Goal: Information Seeking & Learning: Compare options

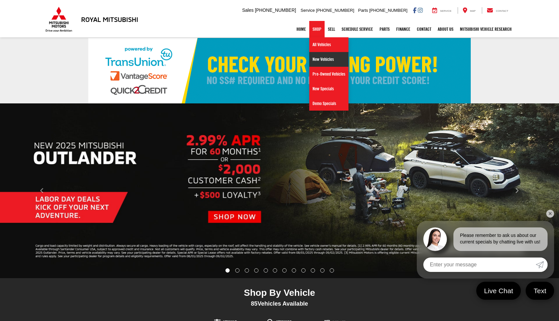
click at [323, 61] on link "New Vehicles" at bounding box center [328, 59] width 39 height 15
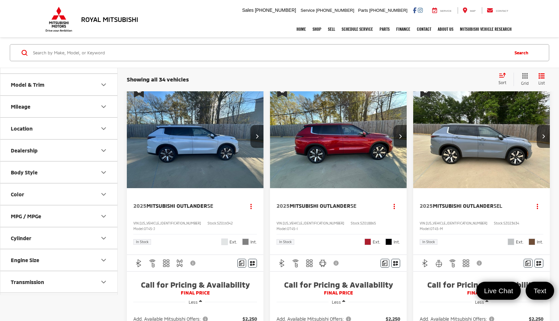
scroll to position [8, 0]
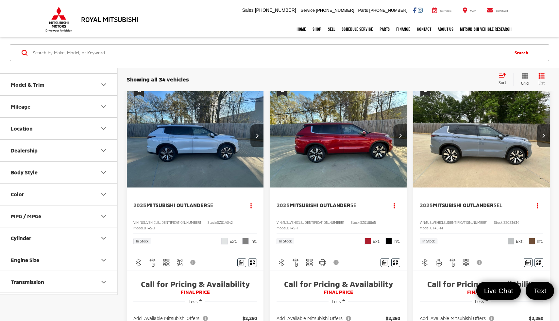
click at [100, 116] on button "Mileage" at bounding box center [59, 106] width 118 height 21
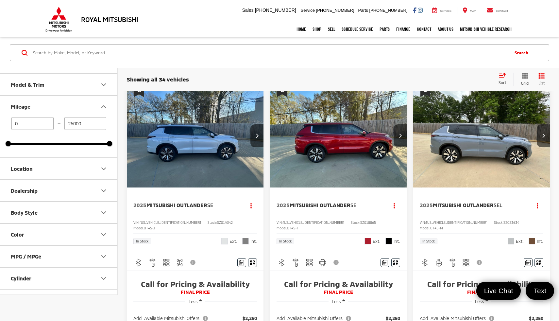
click at [100, 169] on icon "Location" at bounding box center [104, 169] width 8 height 8
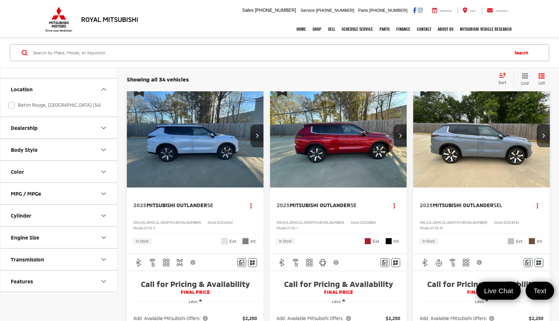
scroll to position [0, 0]
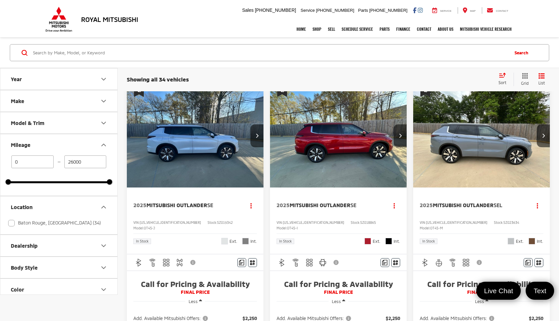
click at [96, 115] on button "Model & Trim" at bounding box center [59, 122] width 118 height 21
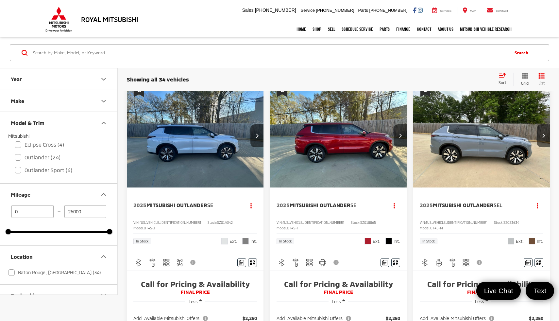
click at [103, 108] on button "Make" at bounding box center [59, 100] width 118 height 21
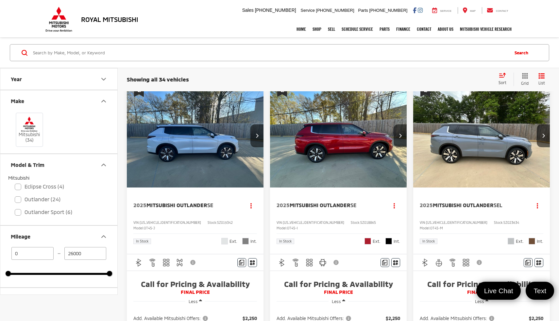
click at [103, 94] on button "Make" at bounding box center [59, 100] width 118 height 21
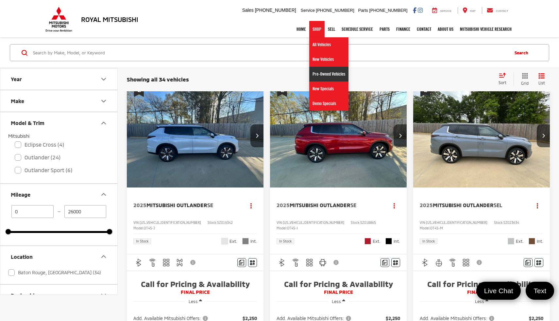
click at [325, 75] on link "Pre-Owned Vehicles" at bounding box center [328, 74] width 39 height 15
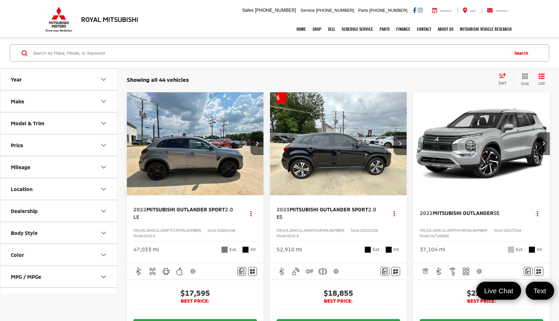
click at [91, 109] on button "Make" at bounding box center [59, 101] width 118 height 21
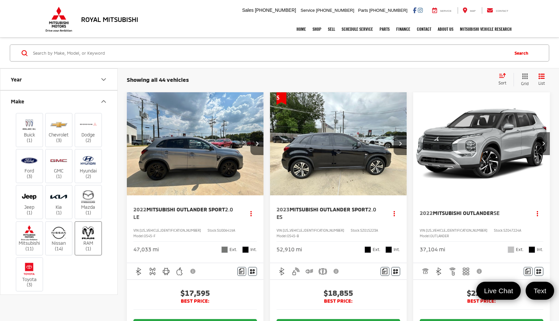
click at [91, 228] on img at bounding box center [88, 232] width 18 height 15
click at [0, 0] on input "RAM (1)" at bounding box center [0, 0] width 0 height 0
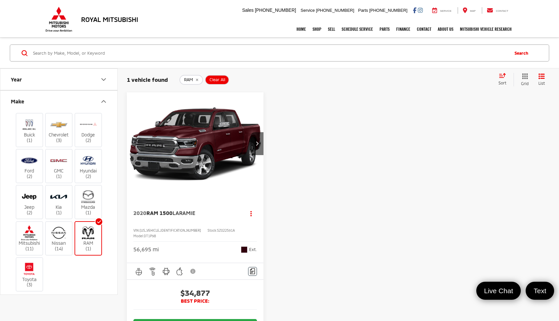
click at [206, 223] on div "2020 RAM 1500 Laramie Copy Link Share Print View Details VIN: 1C6RREJTXLN260939…" at bounding box center [195, 229] width 137 height 68
click at [171, 214] on span "RAM 1500" at bounding box center [159, 212] width 26 height 6
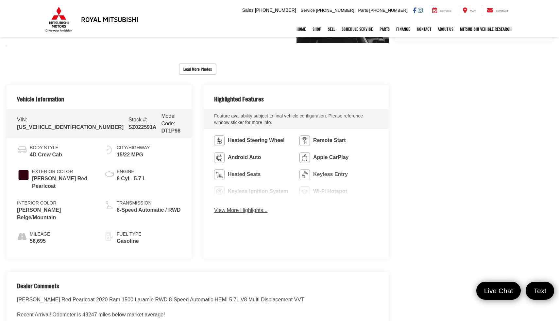
scroll to position [260, 0]
click at [247, 208] on button "View More Highlights..." at bounding box center [240, 211] width 53 height 8
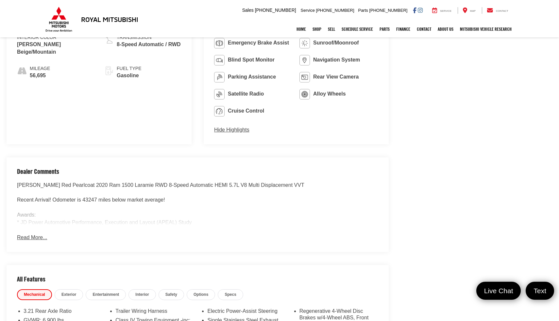
scroll to position [453, 0]
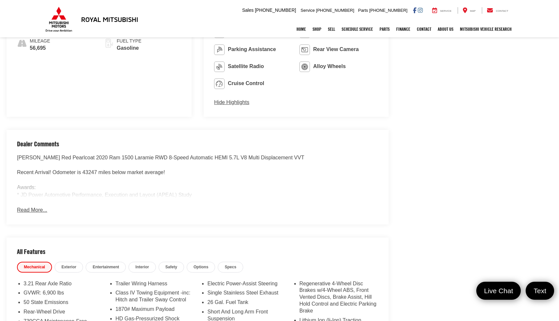
click at [37, 213] on button "Read More..." at bounding box center [32, 210] width 30 height 8
click at [34, 207] on button "Hide Comments" at bounding box center [36, 210] width 38 height 8
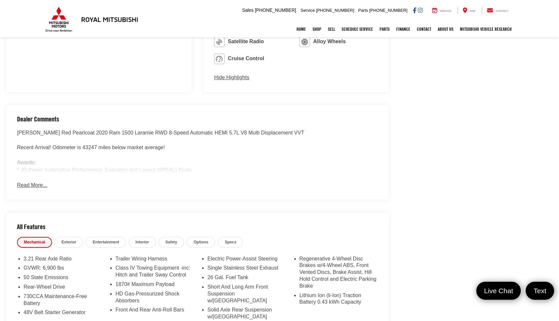
scroll to position [481, 0]
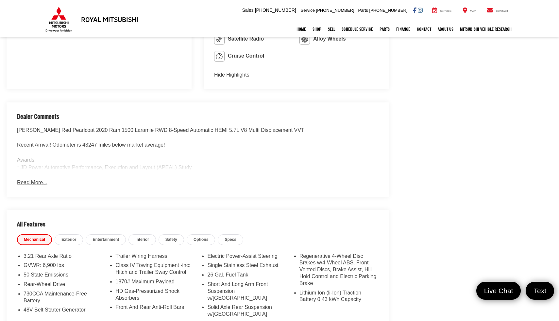
click at [31, 182] on button "Read More..." at bounding box center [32, 183] width 30 height 8
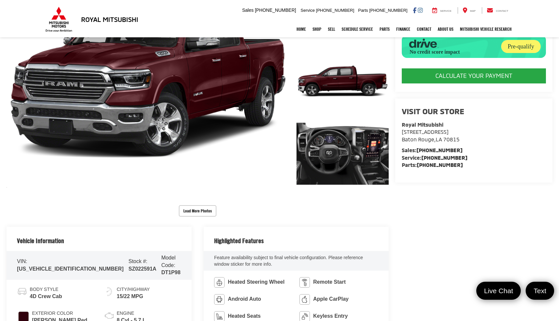
scroll to position [109, 0]
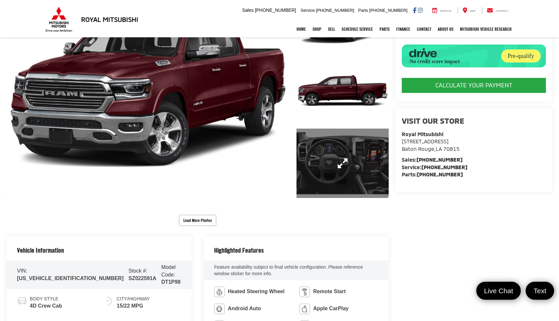
click at [325, 144] on link "Expand Photo 3" at bounding box center [342, 162] width 92 height 69
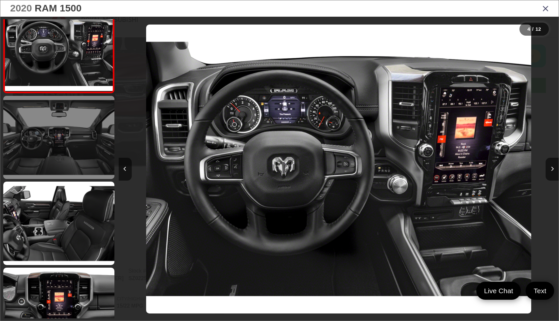
scroll to position [282, 0]
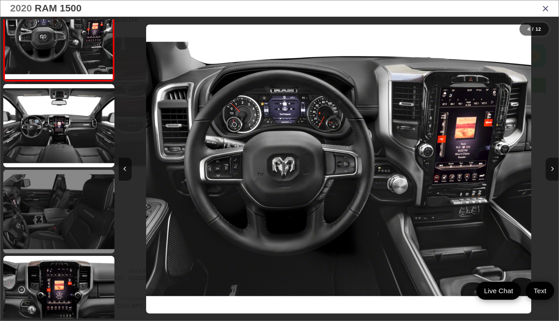
click at [53, 202] on link at bounding box center [58, 211] width 111 height 83
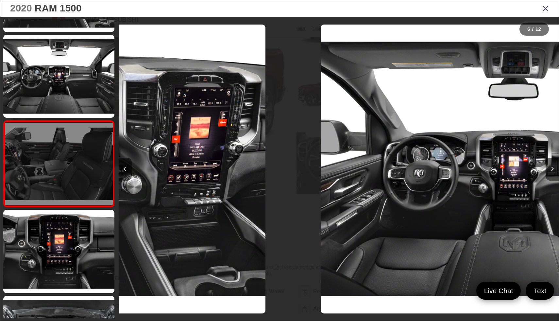
scroll to position [342, 0]
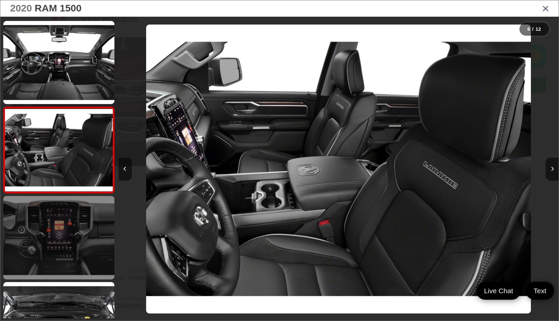
click at [43, 233] on link at bounding box center [58, 237] width 111 height 83
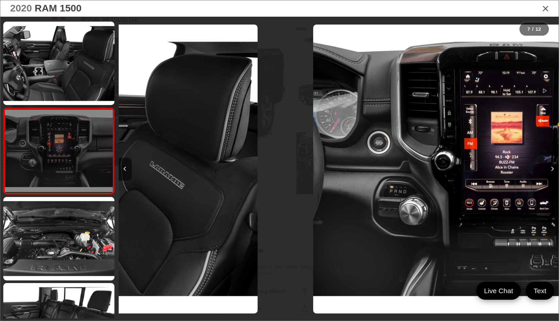
scroll to position [0, 0]
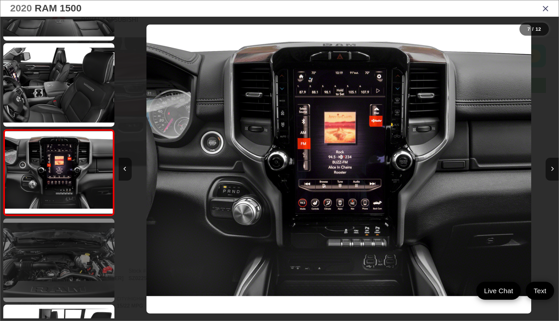
click at [83, 237] on link at bounding box center [58, 259] width 111 height 83
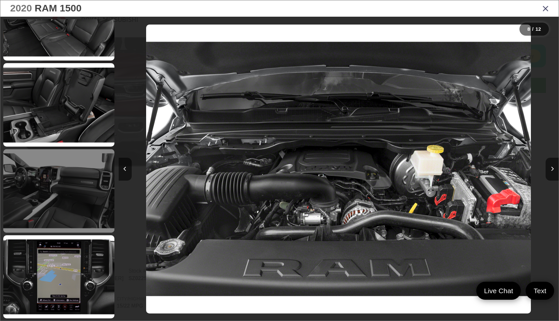
click at [71, 207] on link at bounding box center [58, 190] width 111 height 83
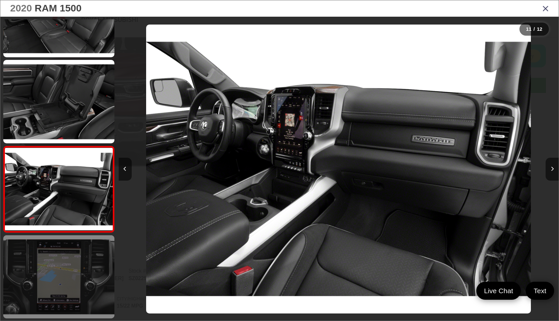
click at [72, 249] on link at bounding box center [58, 276] width 111 height 83
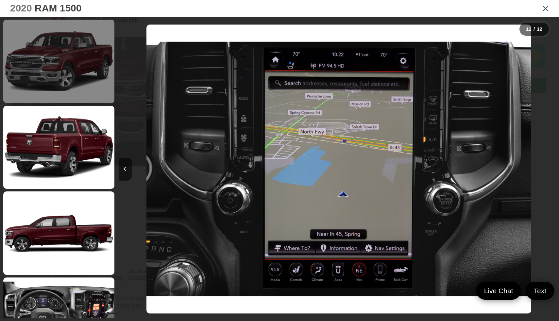
click at [73, 79] on link at bounding box center [58, 61] width 111 height 83
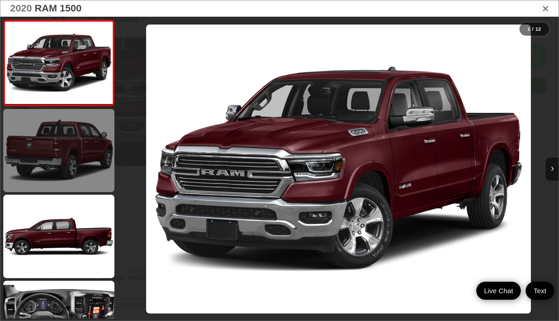
click at [68, 131] on link at bounding box center [58, 150] width 111 height 83
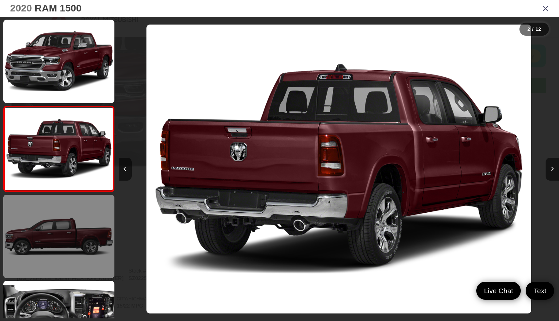
click at [80, 208] on link at bounding box center [58, 235] width 111 height 83
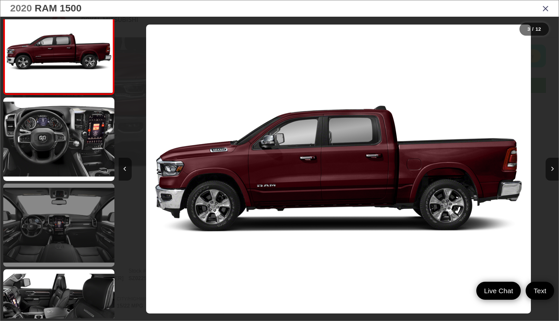
click at [104, 220] on link at bounding box center [58, 224] width 111 height 83
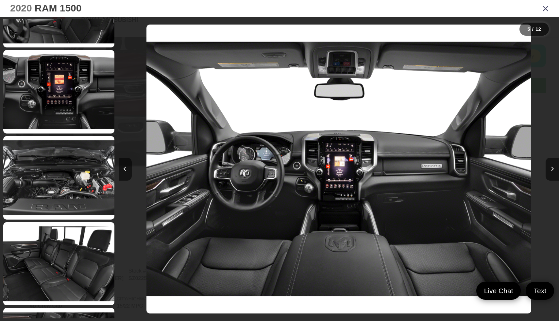
click at [543, 5] on icon "Close gallery" at bounding box center [545, 8] width 7 height 8
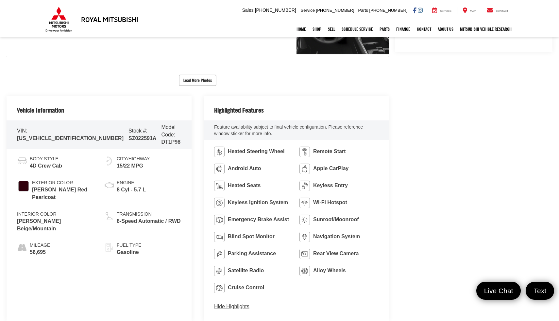
scroll to position [314, 0]
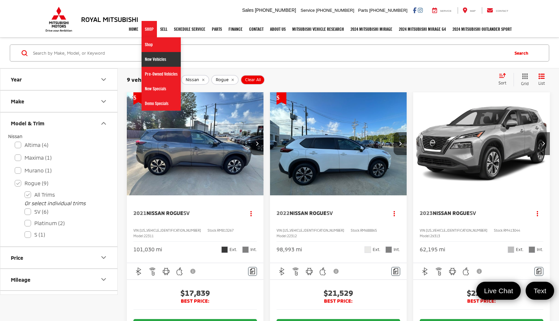
click at [155, 61] on link "New Vehicles" at bounding box center [161, 59] width 39 height 15
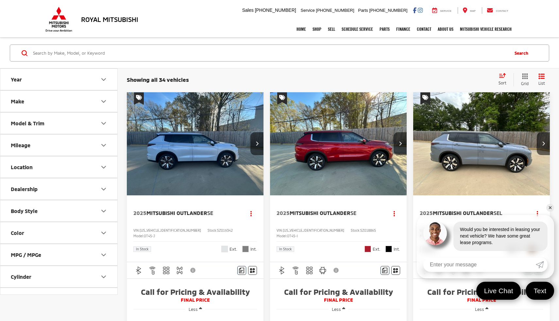
click at [87, 127] on button "Model & Trim" at bounding box center [59, 122] width 118 height 21
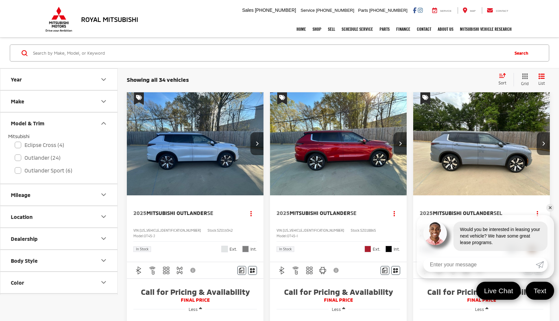
click at [96, 104] on button "Make" at bounding box center [59, 101] width 118 height 21
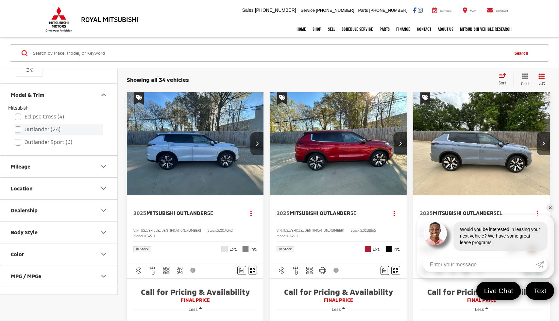
scroll to position [74, 0]
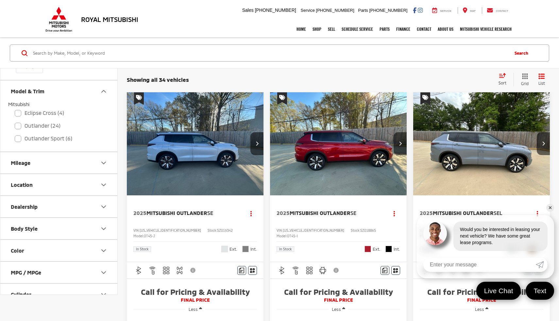
click at [82, 163] on button "Mileage" at bounding box center [59, 162] width 118 height 21
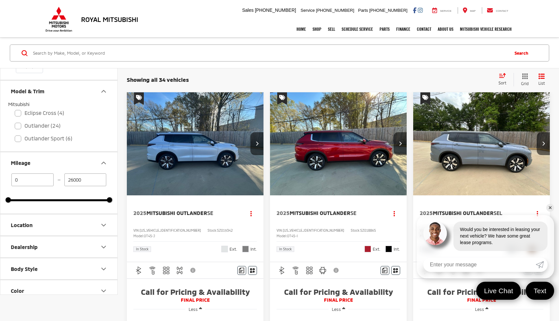
click at [83, 229] on button "Location" at bounding box center [59, 224] width 118 height 21
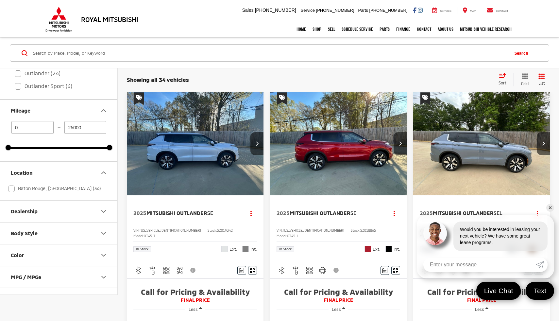
scroll to position [0, 0]
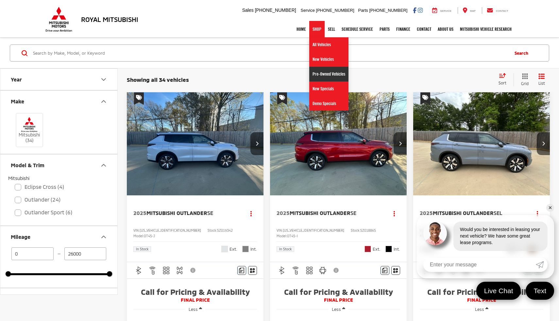
click at [327, 78] on link "Pre-Owned Vehicles" at bounding box center [328, 74] width 39 height 15
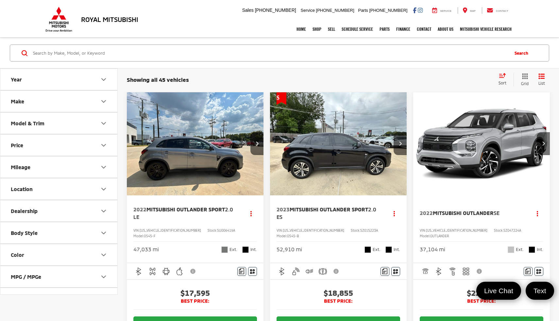
click at [95, 130] on button "Model & Trim" at bounding box center [59, 122] width 118 height 21
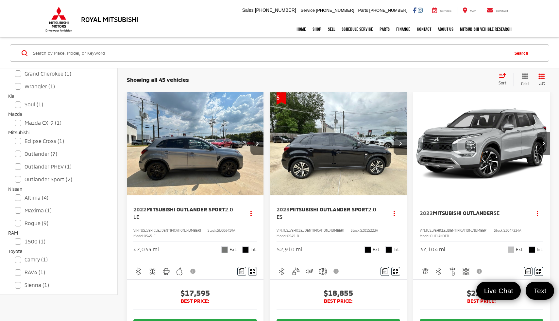
scroll to position [232, 0]
click at [37, 239] on label "1500 (1)" at bounding box center [59, 240] width 88 height 11
click at [15, 237] on input "1500 (1)" at bounding box center [15, 237] width 0 height 0
checkbox input "true"
